Goal: Find specific page/section: Find specific page/section

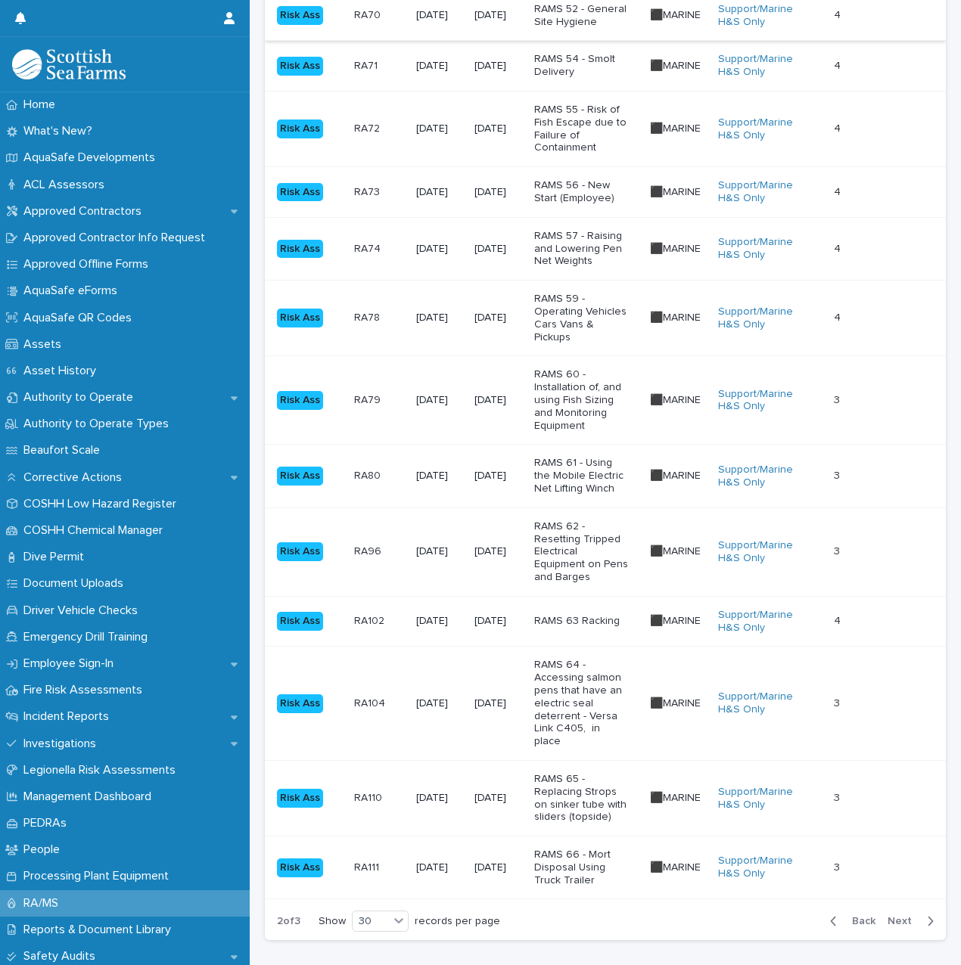
scroll to position [1435, 0]
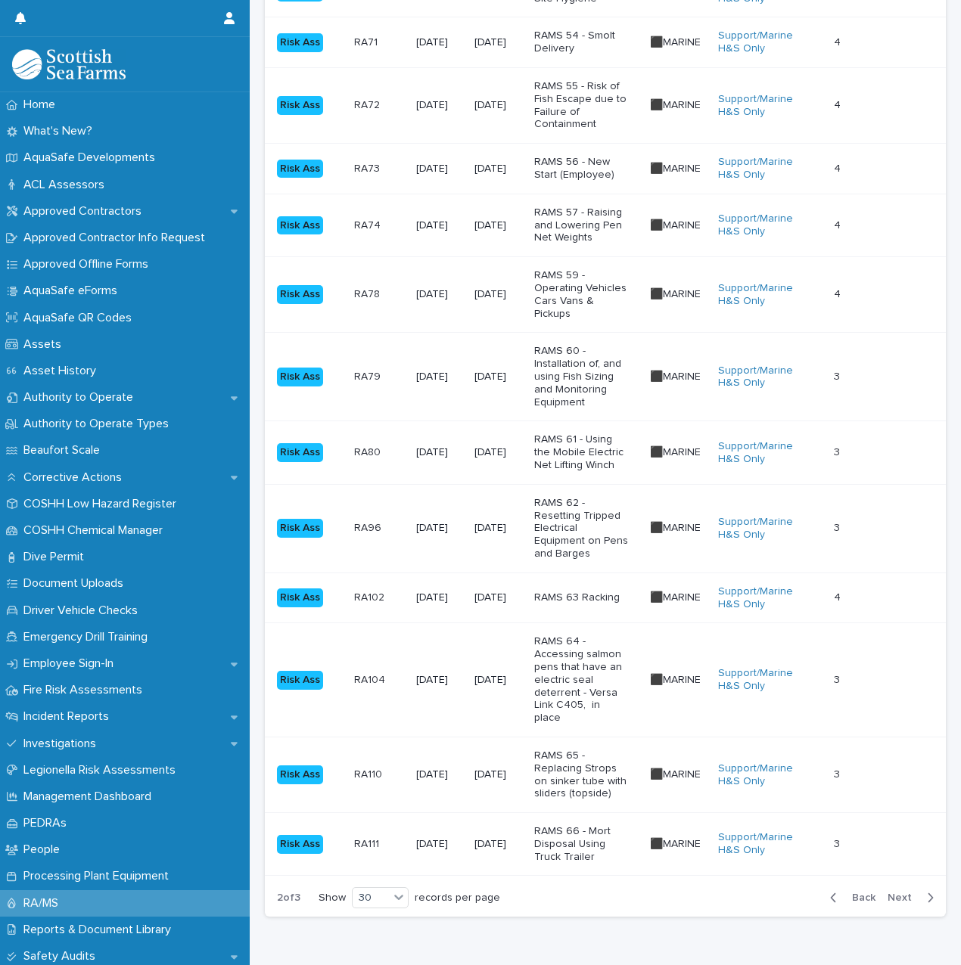
click at [588, 501] on p "RAMS 62 - Resetting Tripped Electrical Equipment on Pens and Barges" at bounding box center [581, 529] width 95 height 64
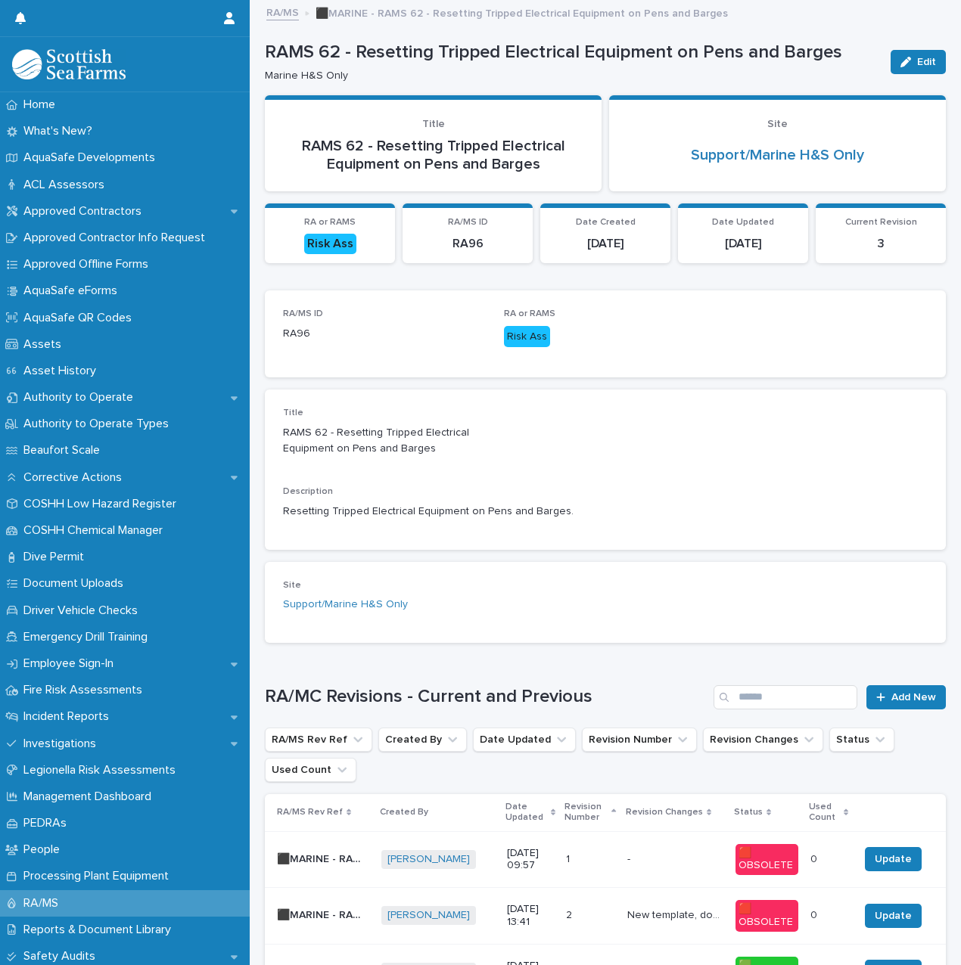
scroll to position [175, 0]
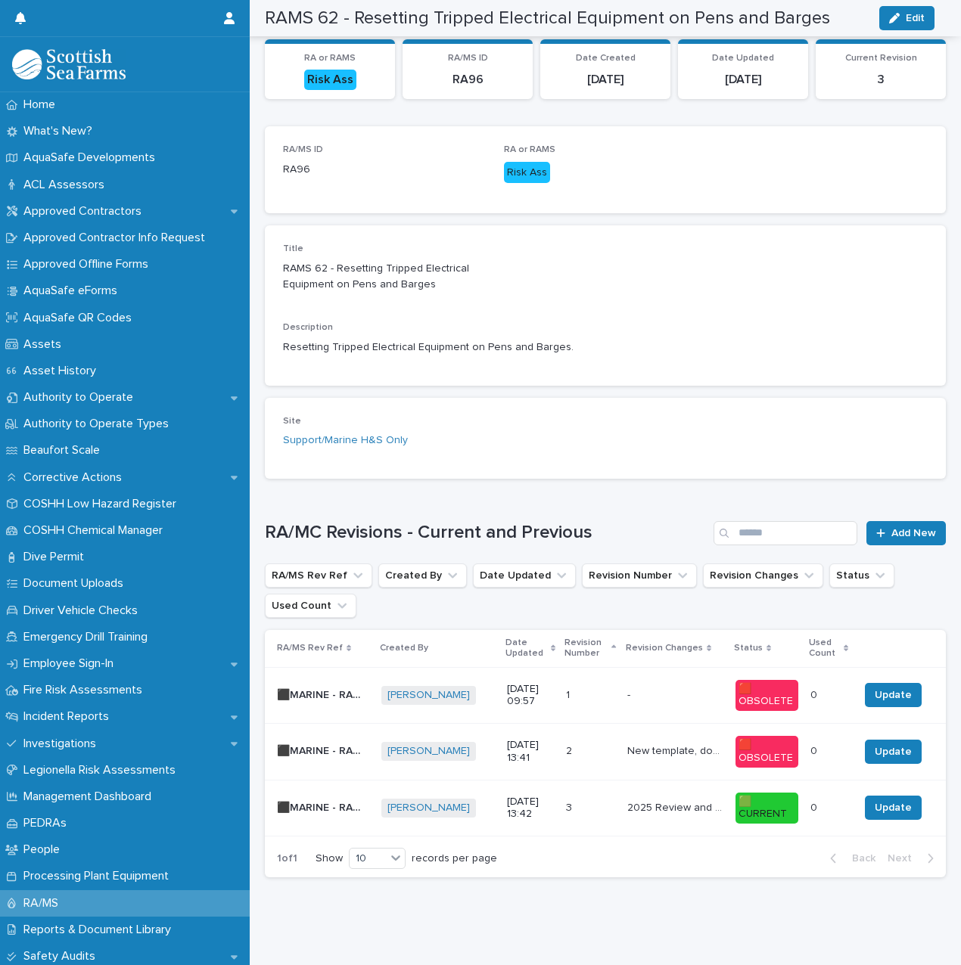
click at [627, 800] on p "2025 Review and amendments" at bounding box center [676, 807] width 99 height 16
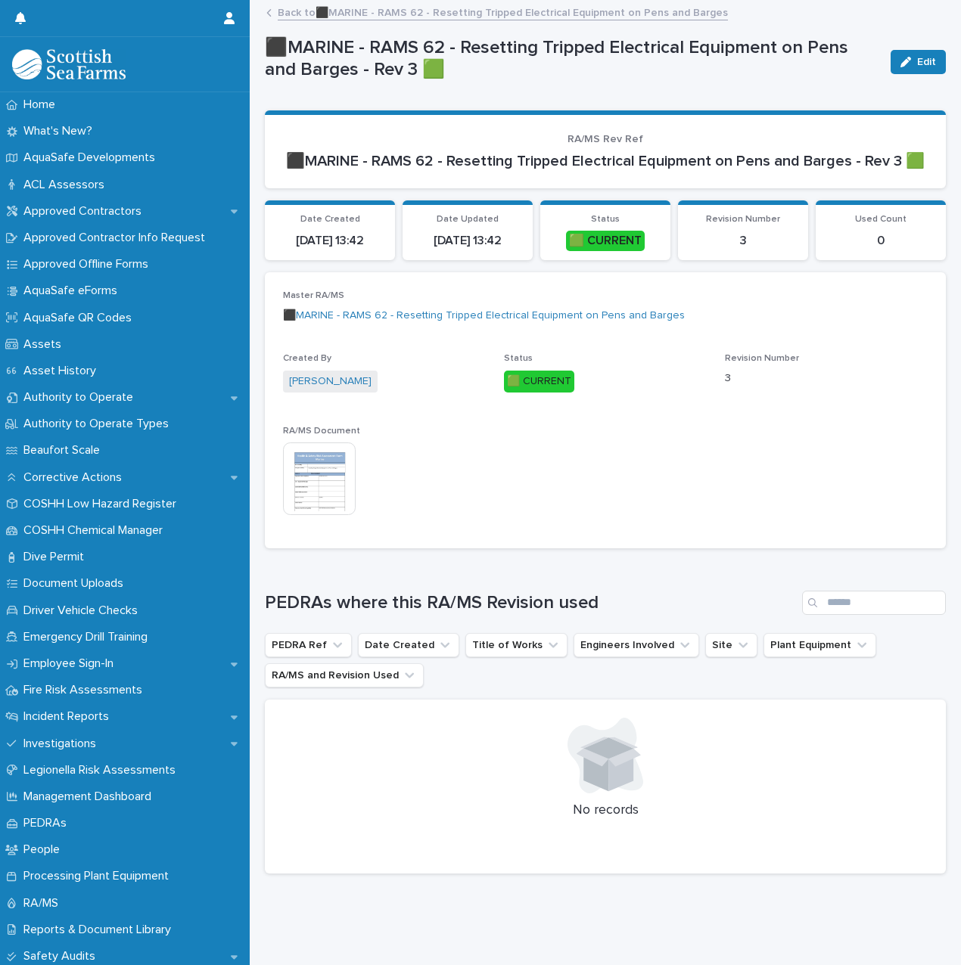
click at [327, 483] on img at bounding box center [319, 478] width 73 height 73
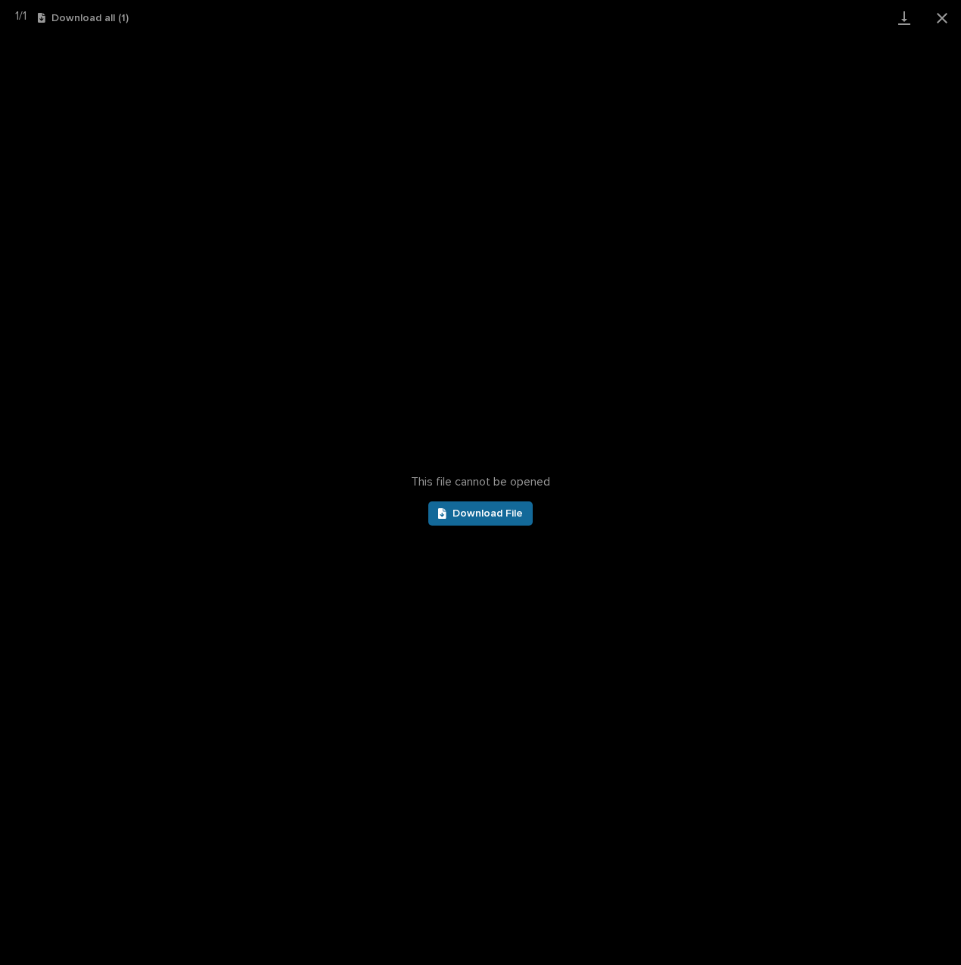
click at [445, 511] on icon at bounding box center [442, 513] width 8 height 11
